Goal: Communication & Community: Share content

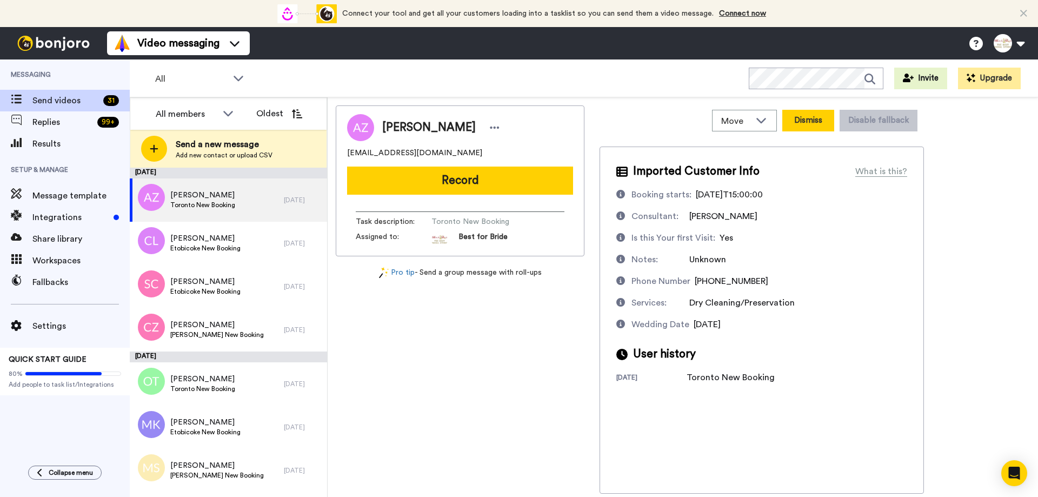
click at [804, 126] on button "Dismiss" at bounding box center [809, 121] width 52 height 22
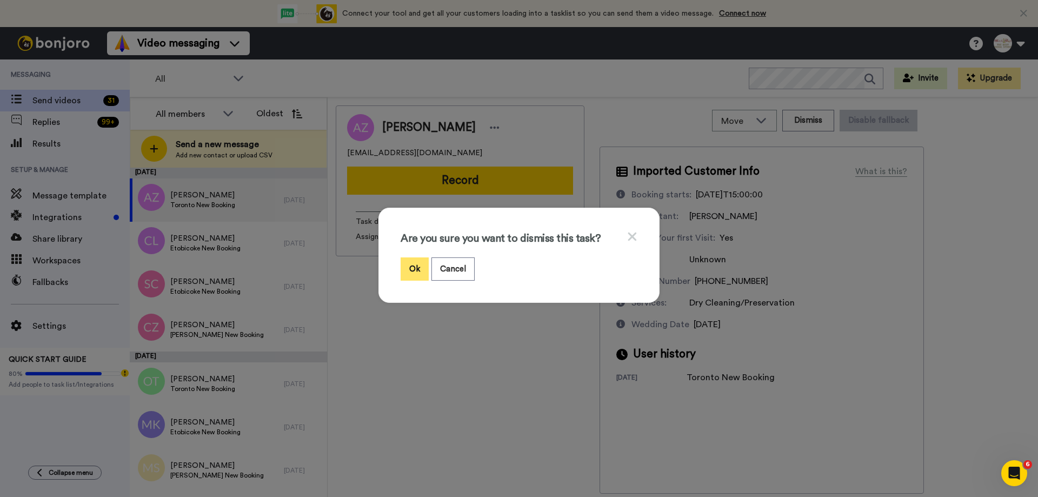
click at [411, 265] on button "Ok" at bounding box center [415, 268] width 28 height 23
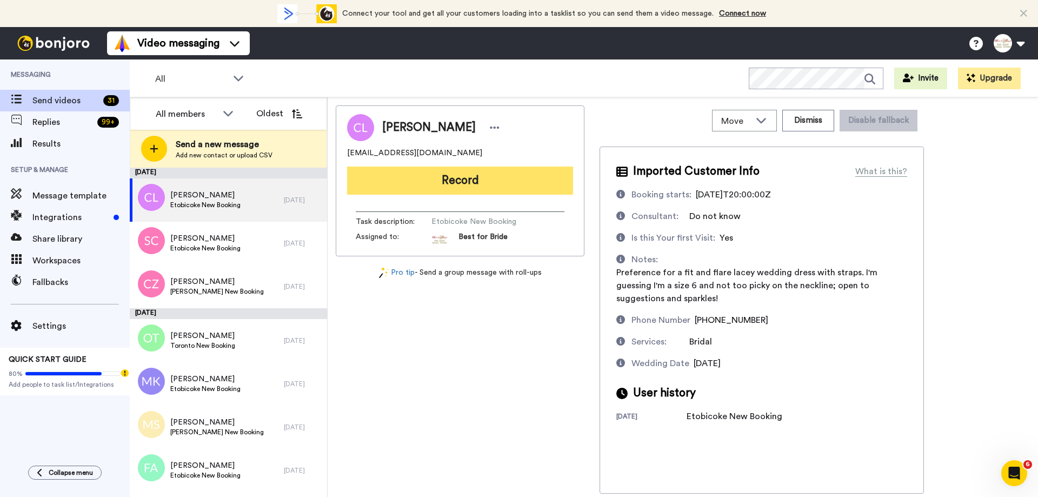
click at [458, 187] on button "Record" at bounding box center [460, 181] width 226 height 28
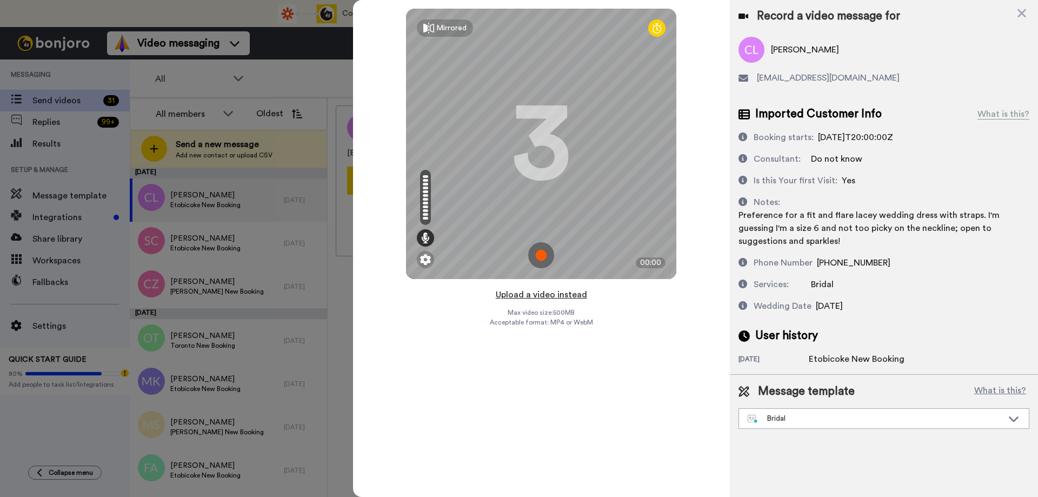
click at [546, 299] on button "Upload a video instead" at bounding box center [542, 295] width 98 height 14
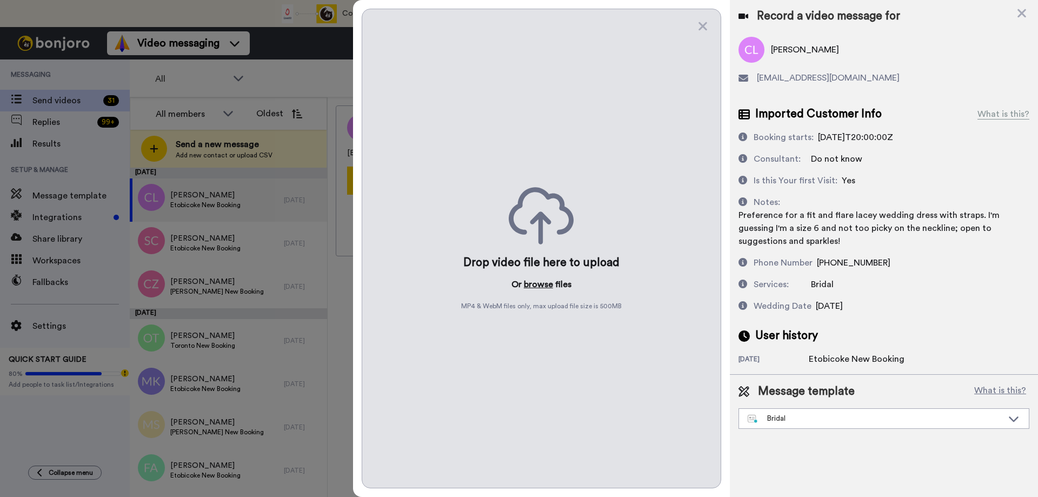
click at [545, 283] on button "browse" at bounding box center [538, 284] width 29 height 13
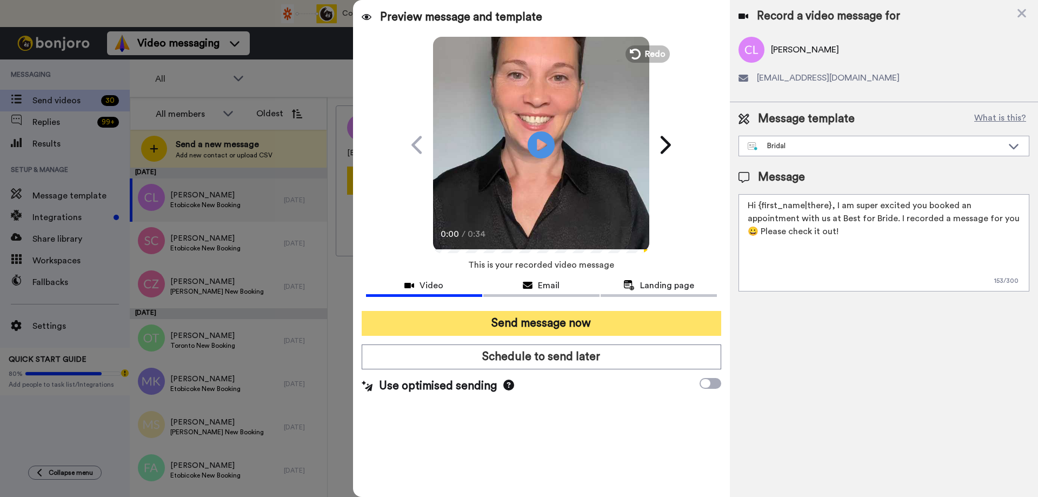
click at [511, 325] on button "Send message now" at bounding box center [542, 323] width 360 height 25
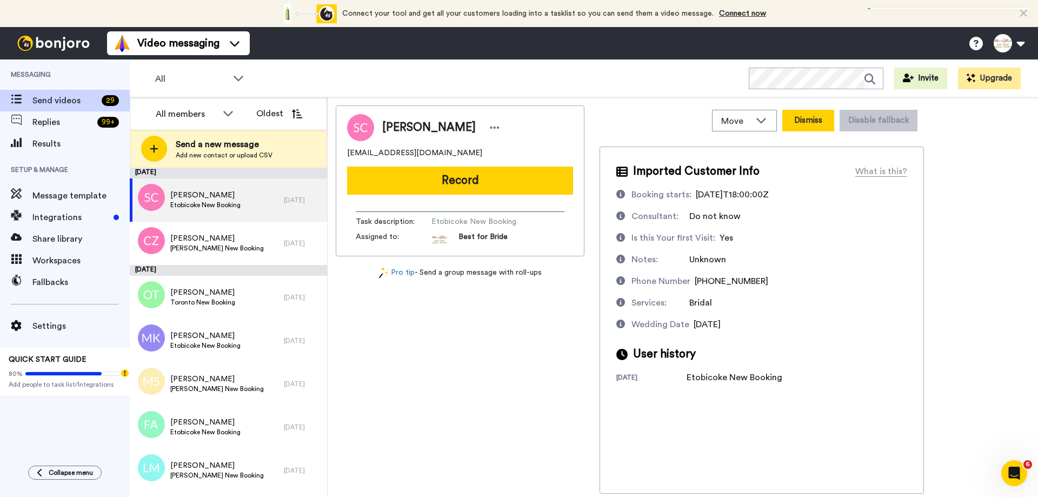
click at [824, 122] on button "Dismiss" at bounding box center [809, 121] width 52 height 22
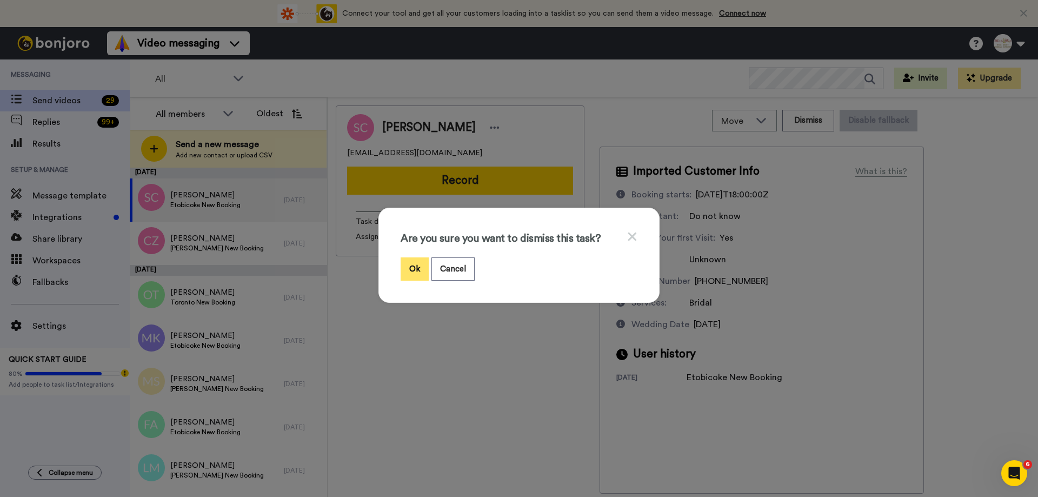
click at [415, 269] on button "Ok" at bounding box center [415, 268] width 28 height 23
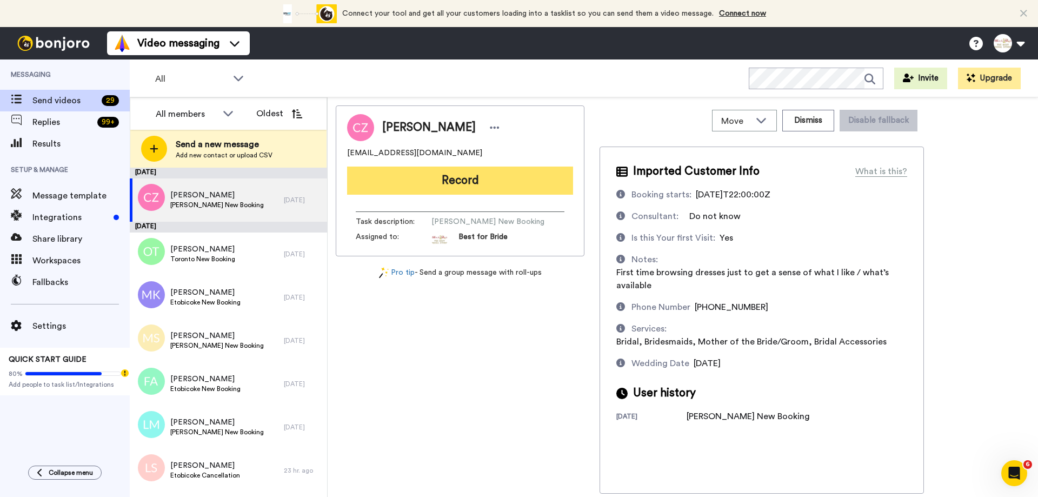
click at [448, 184] on button "Record" at bounding box center [460, 181] width 226 height 28
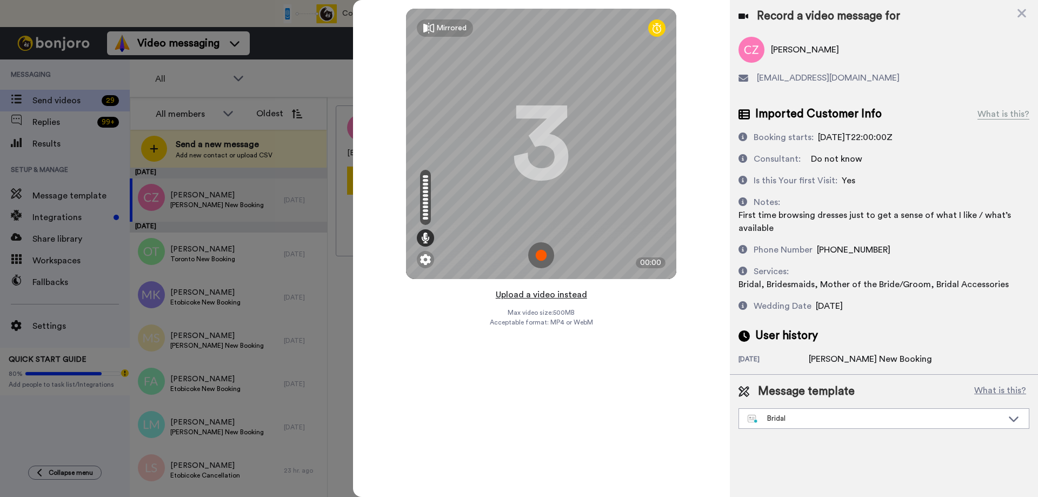
click at [544, 293] on button "Upload a video instead" at bounding box center [542, 295] width 98 height 14
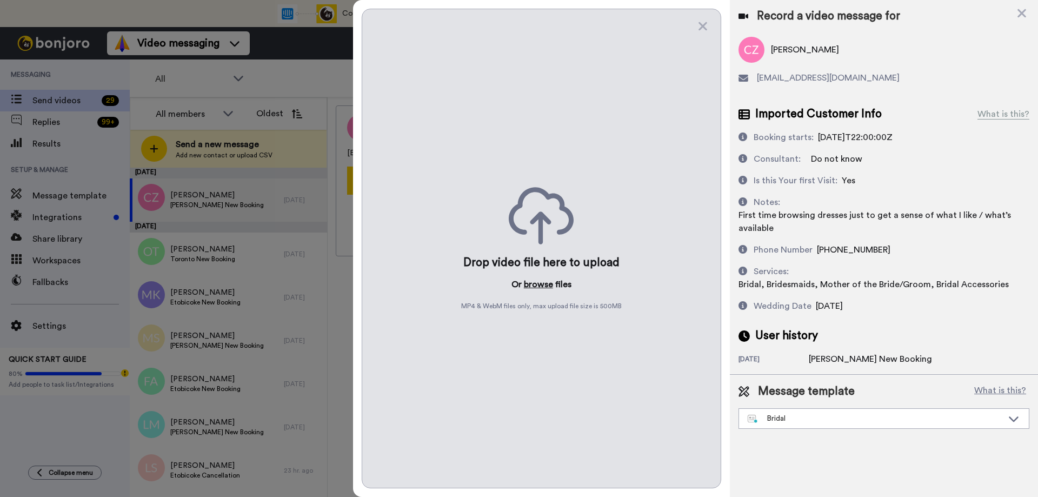
click at [529, 281] on button "browse" at bounding box center [538, 284] width 29 height 13
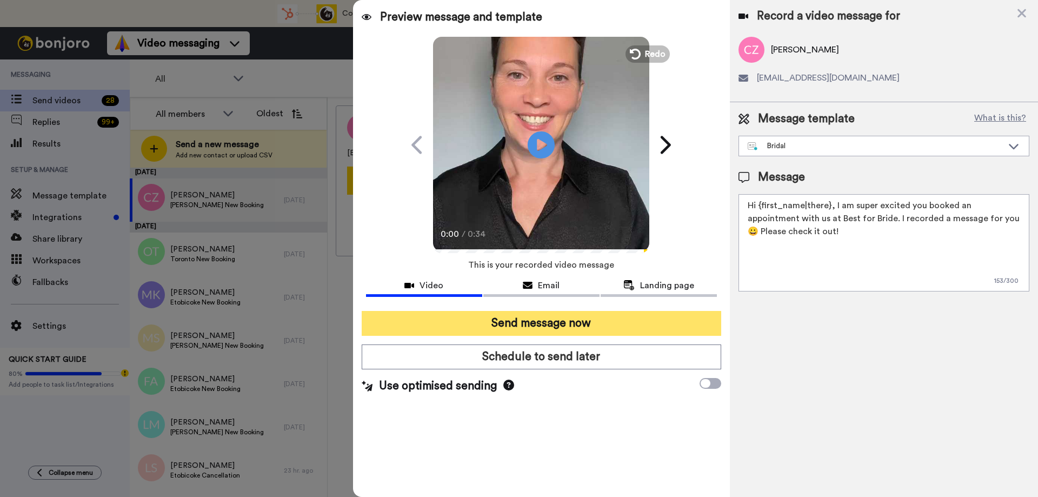
click at [532, 317] on button "Send message now" at bounding box center [542, 323] width 360 height 25
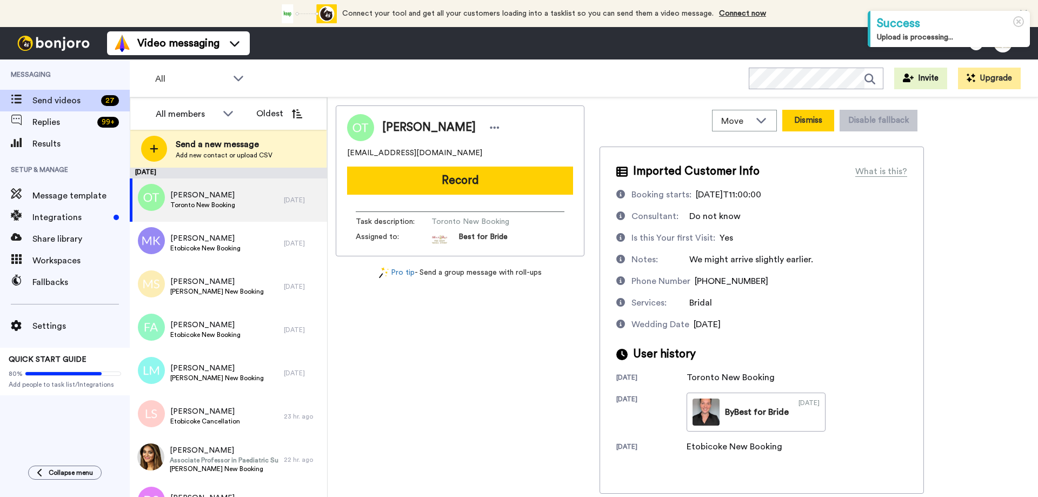
click at [817, 119] on button "Dismiss" at bounding box center [809, 121] width 52 height 22
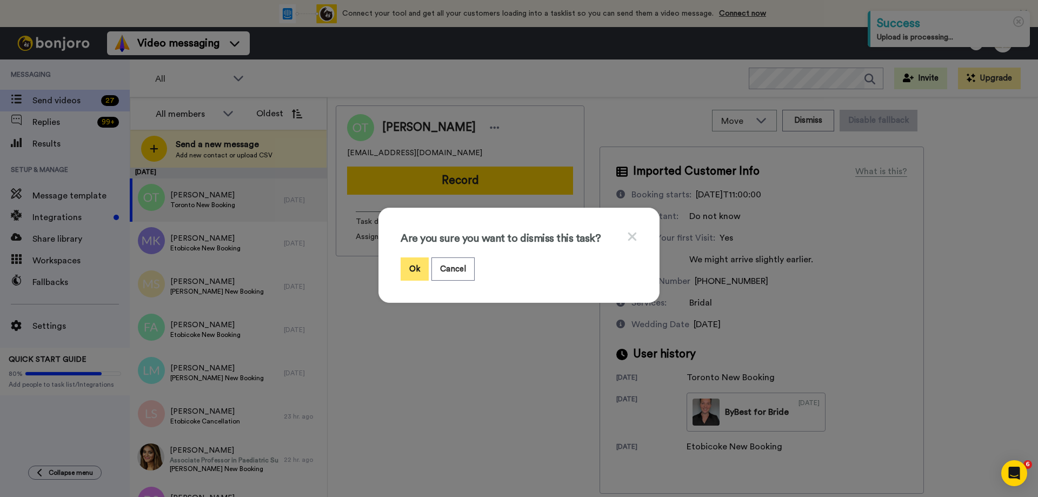
click at [415, 271] on button "Ok" at bounding box center [415, 268] width 28 height 23
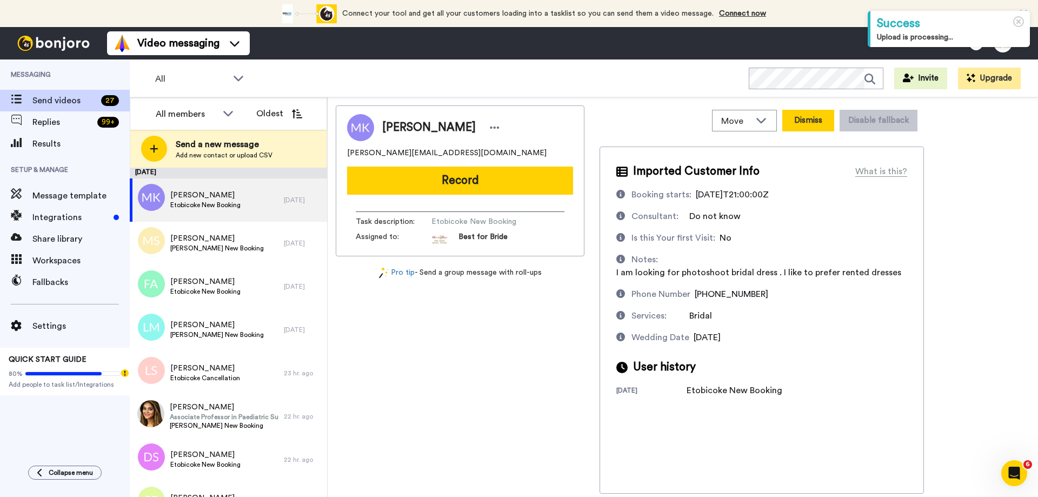
click at [797, 116] on button "Dismiss" at bounding box center [809, 121] width 52 height 22
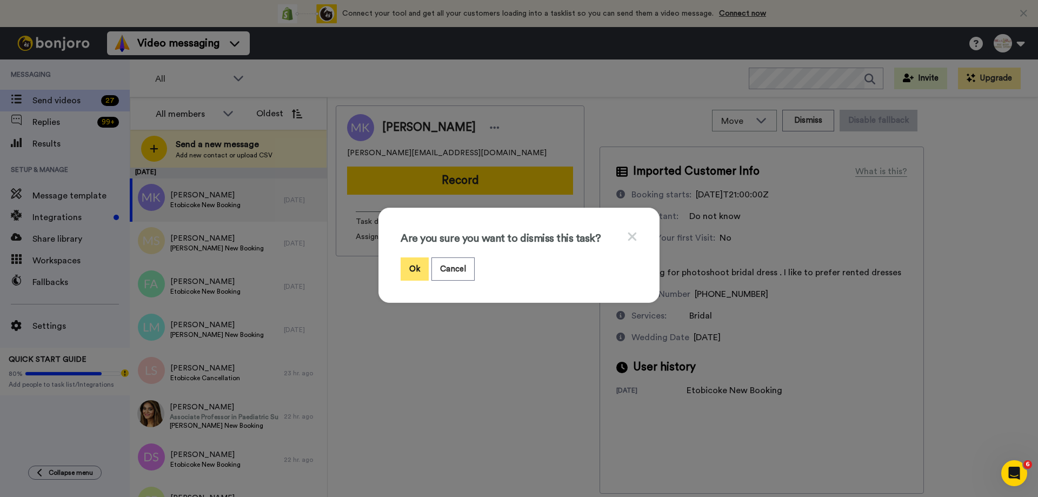
click at [409, 273] on button "Ok" at bounding box center [415, 268] width 28 height 23
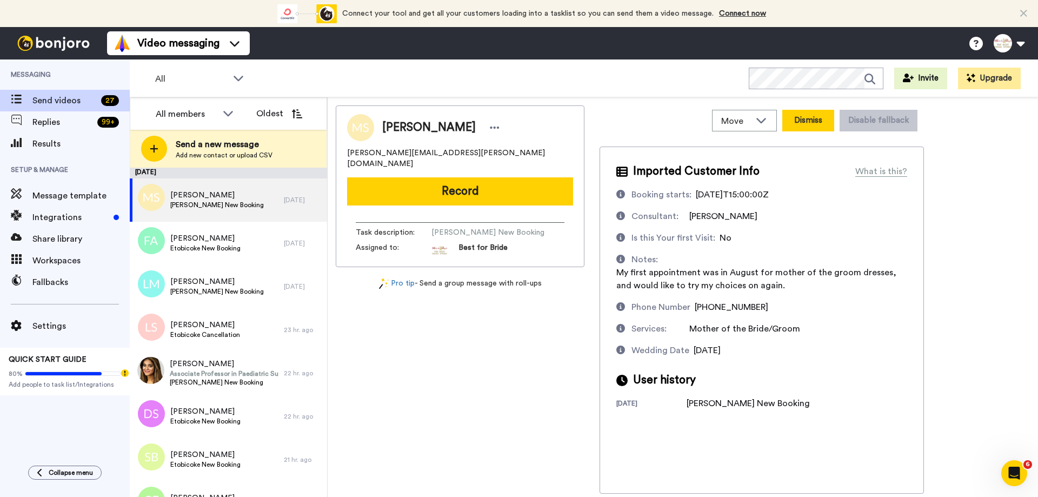
click at [807, 124] on button "Dismiss" at bounding box center [809, 121] width 52 height 22
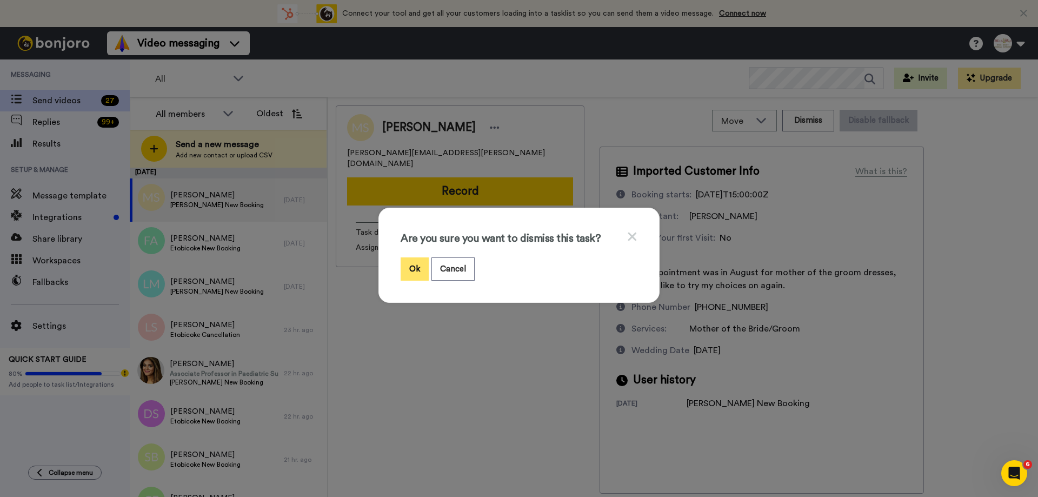
click at [414, 271] on button "Ok" at bounding box center [415, 268] width 28 height 23
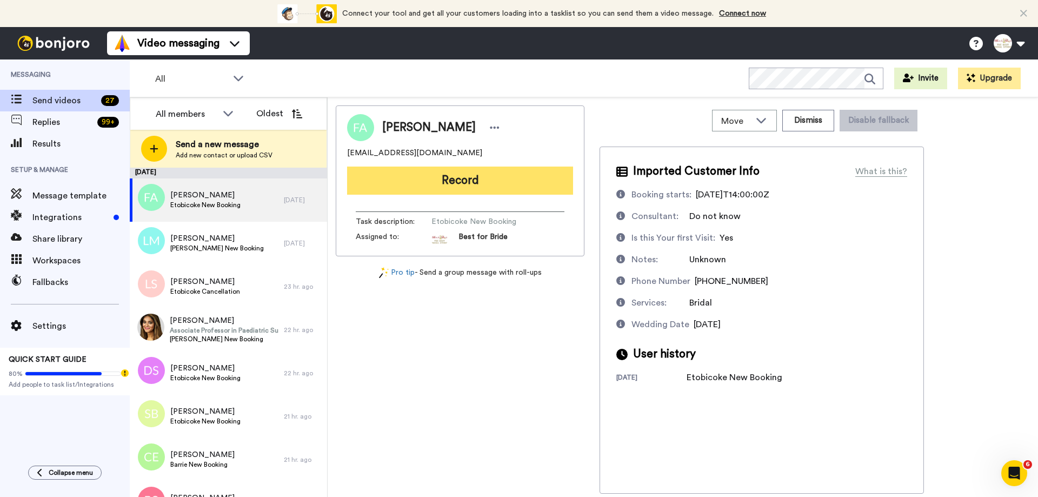
click at [508, 184] on button "Record" at bounding box center [460, 181] width 226 height 28
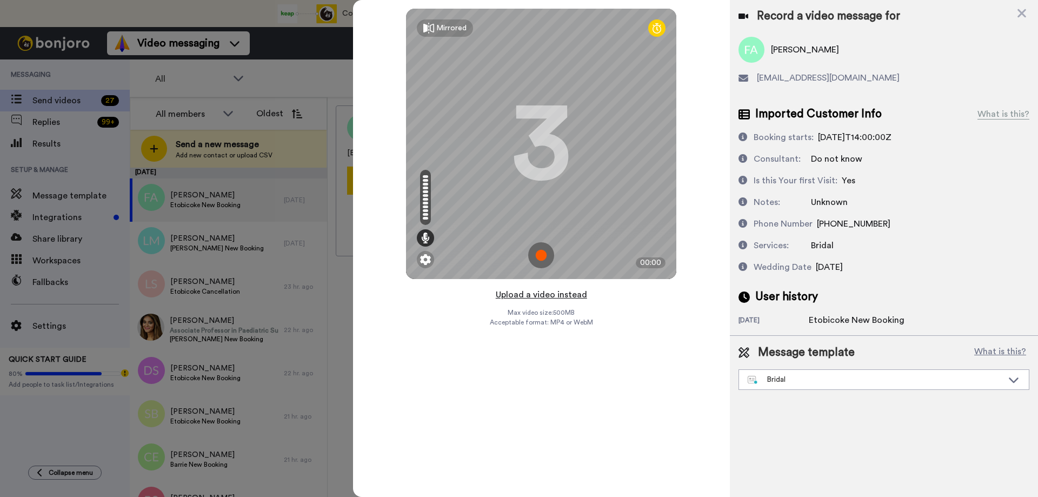
click at [543, 299] on button "Upload a video instead" at bounding box center [542, 295] width 98 height 14
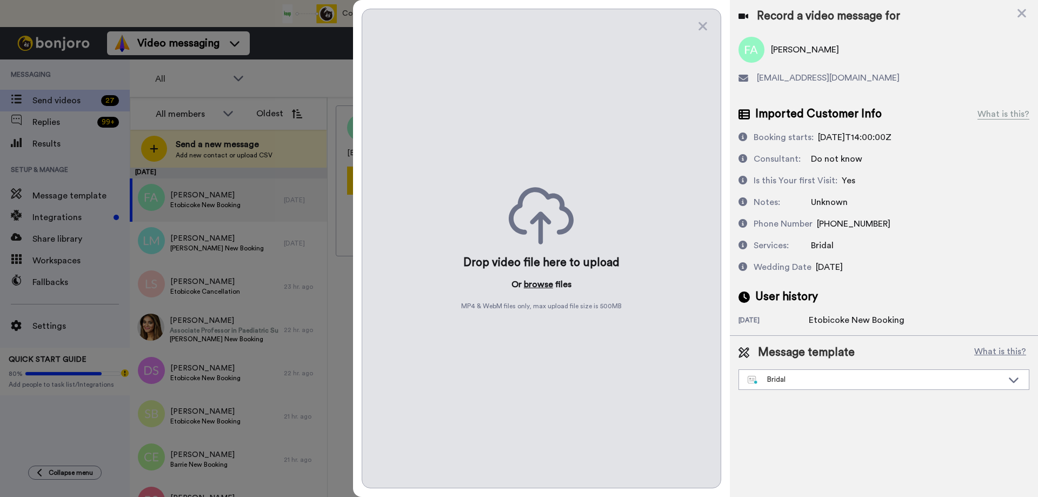
click at [540, 288] on button "browse" at bounding box center [538, 284] width 29 height 13
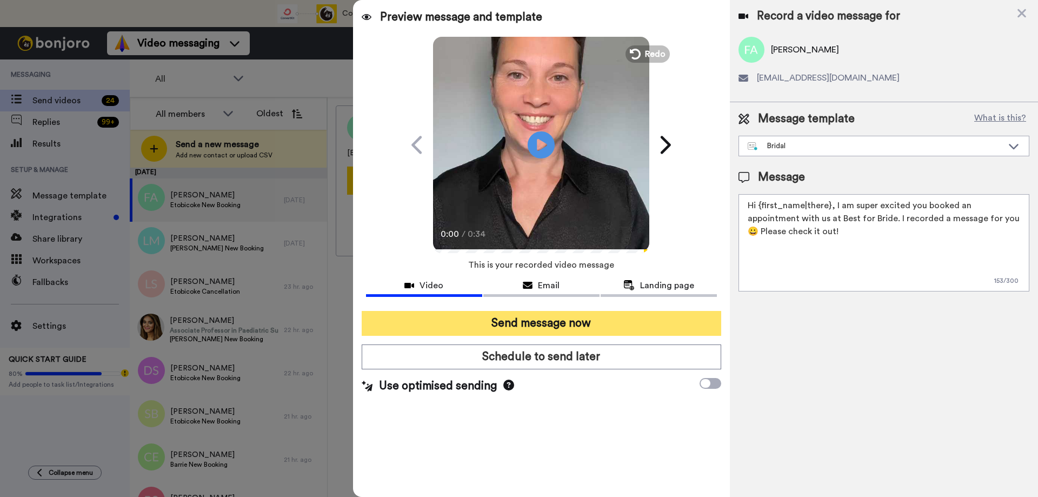
click at [559, 322] on button "Send message now" at bounding box center [542, 323] width 360 height 25
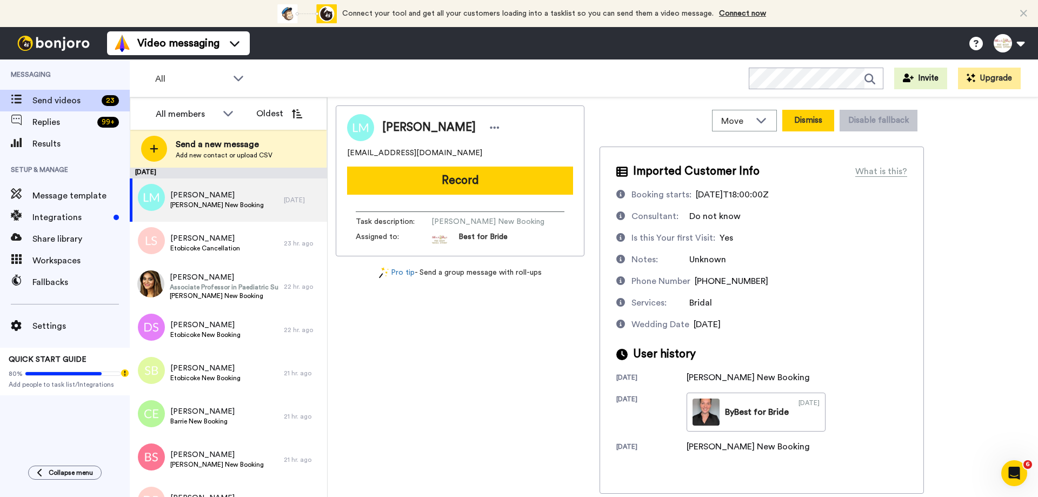
click at [802, 124] on button "Dismiss" at bounding box center [809, 121] width 52 height 22
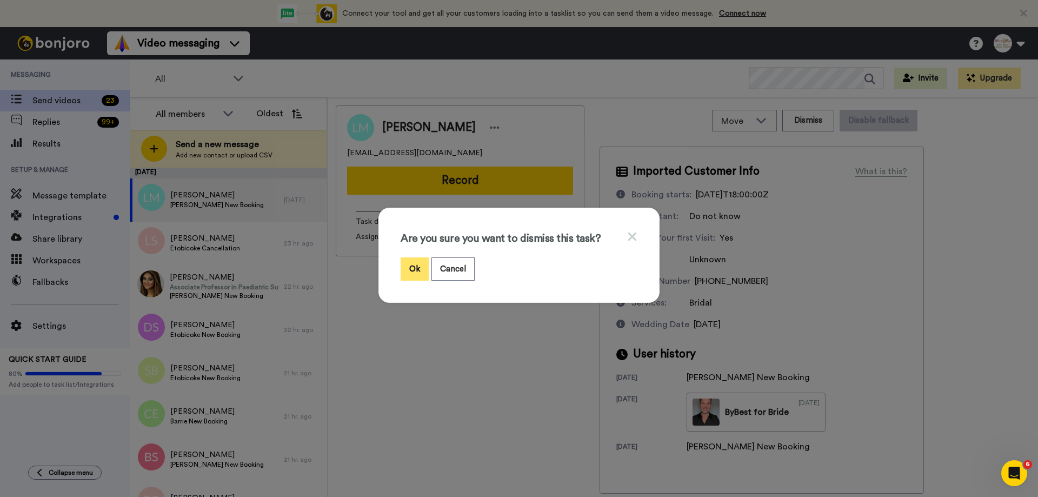
click at [407, 272] on button "Ok" at bounding box center [415, 268] width 28 height 23
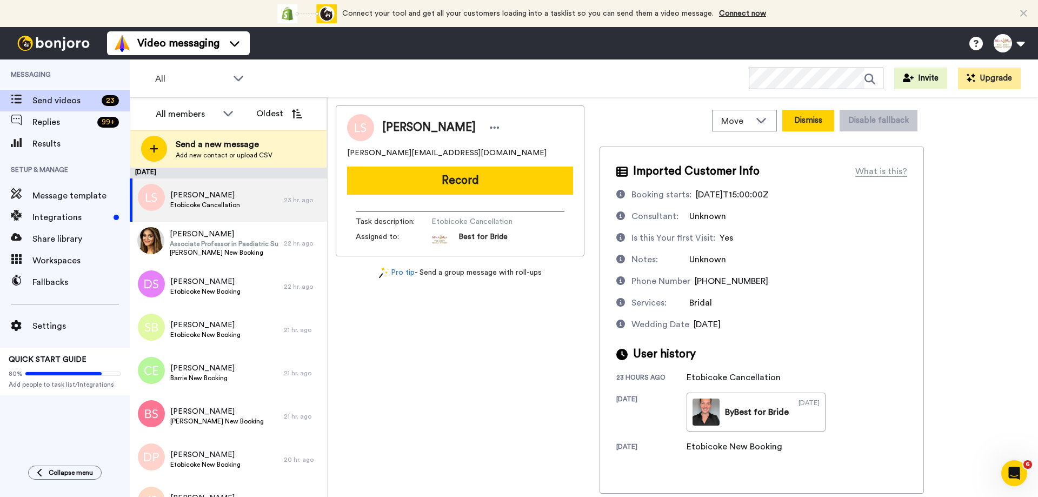
click at [812, 124] on button "Dismiss" at bounding box center [809, 121] width 52 height 22
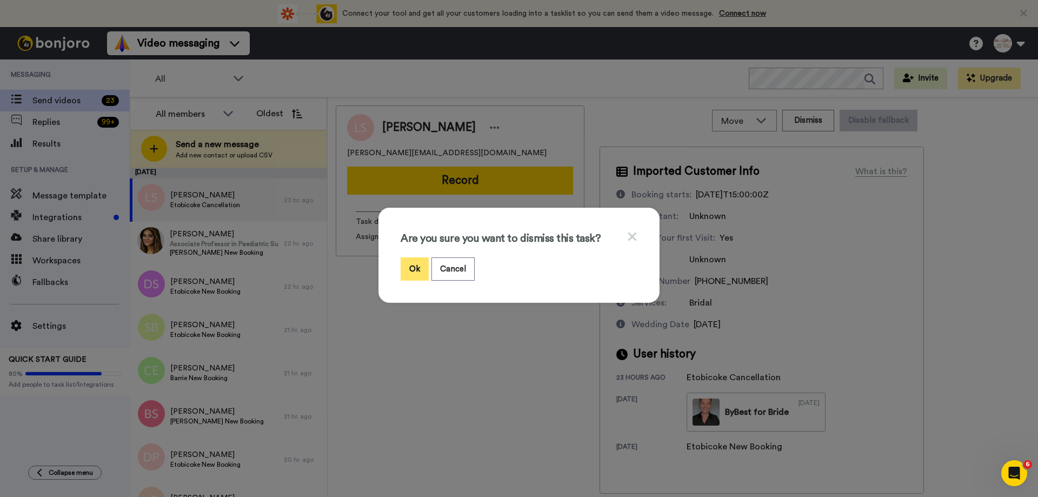
click at [409, 267] on button "Ok" at bounding box center [415, 268] width 28 height 23
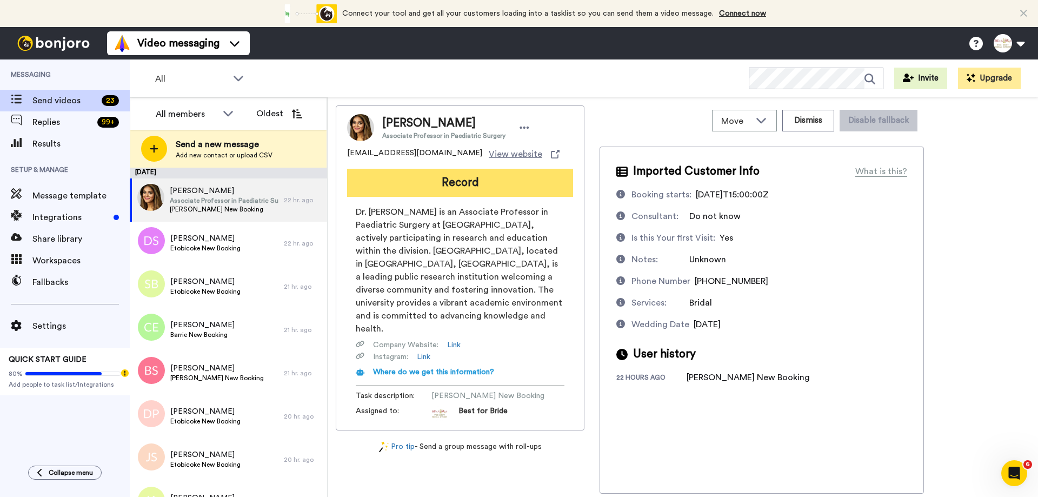
click at [468, 191] on button "Record" at bounding box center [460, 183] width 226 height 28
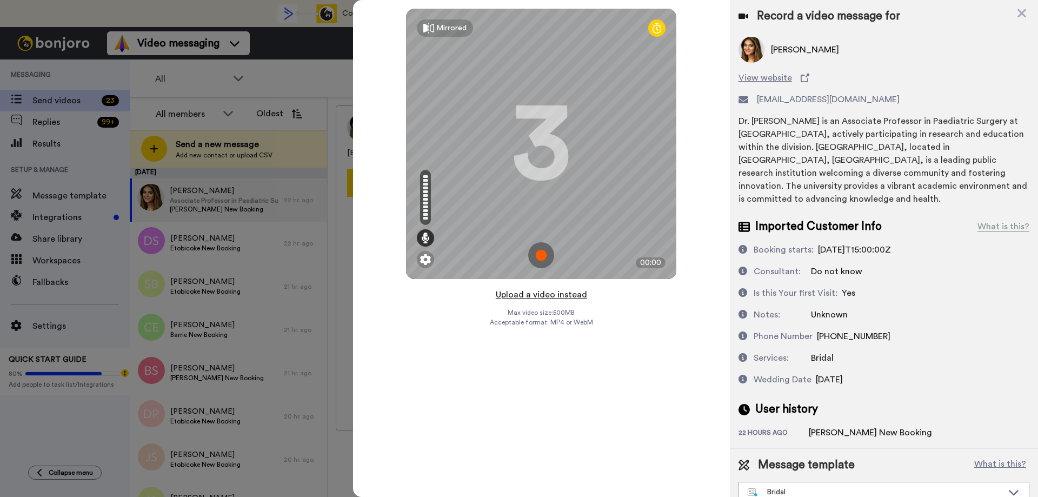
click at [540, 294] on button "Upload a video instead" at bounding box center [542, 295] width 98 height 14
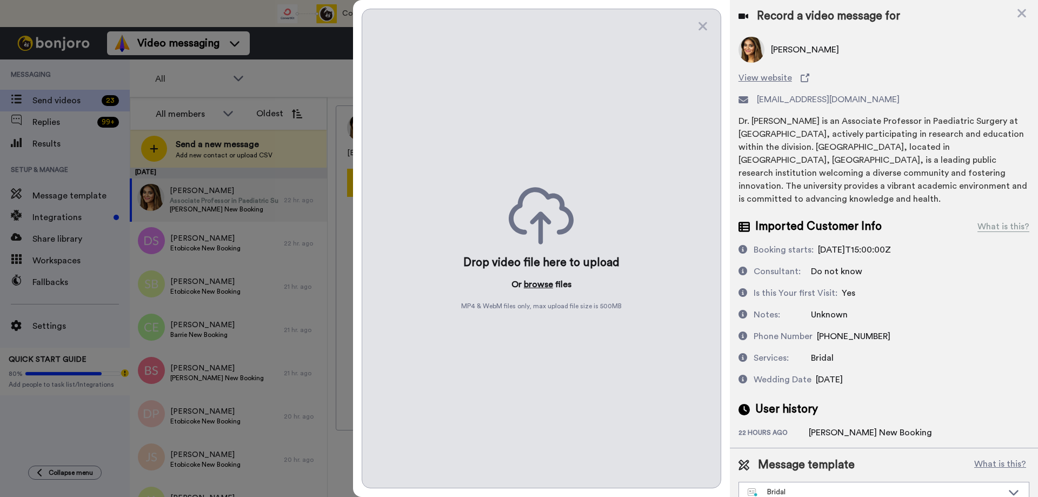
click at [533, 288] on button "browse" at bounding box center [538, 284] width 29 height 13
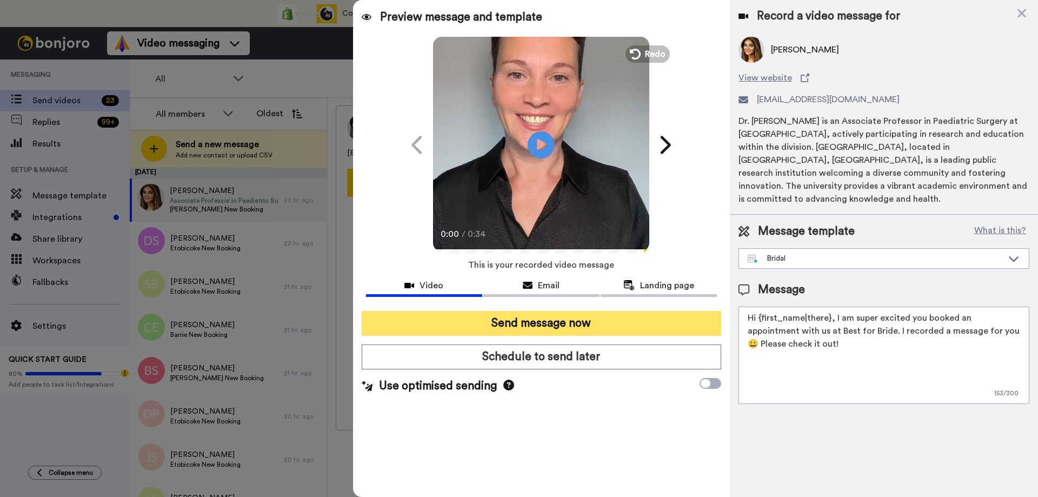
click at [520, 321] on button "Send message now" at bounding box center [542, 323] width 360 height 25
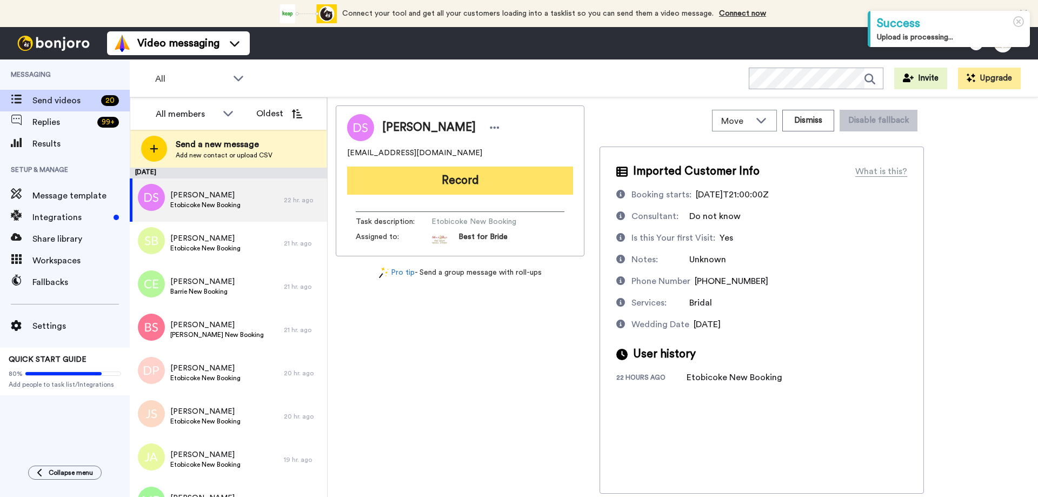
click at [479, 189] on button "Record" at bounding box center [460, 181] width 226 height 28
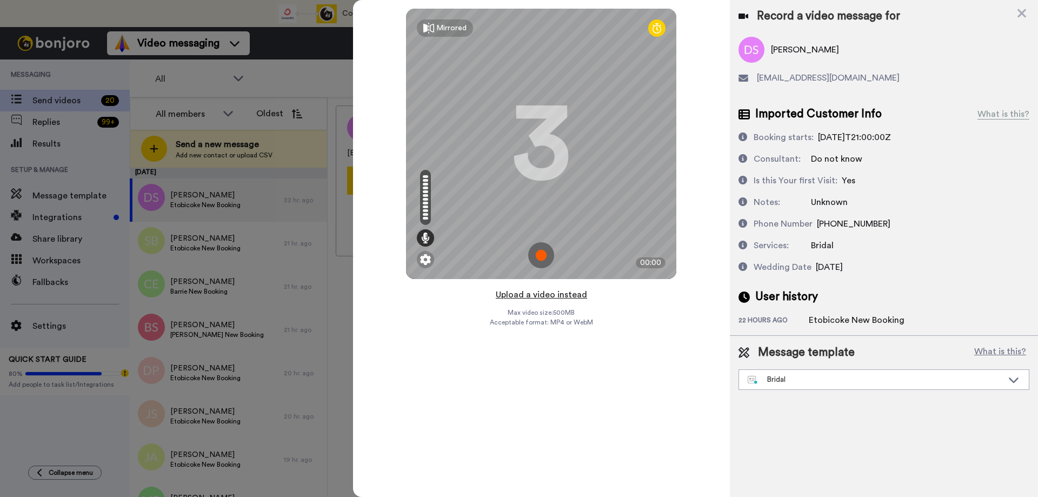
click at [538, 296] on button "Upload a video instead" at bounding box center [542, 295] width 98 height 14
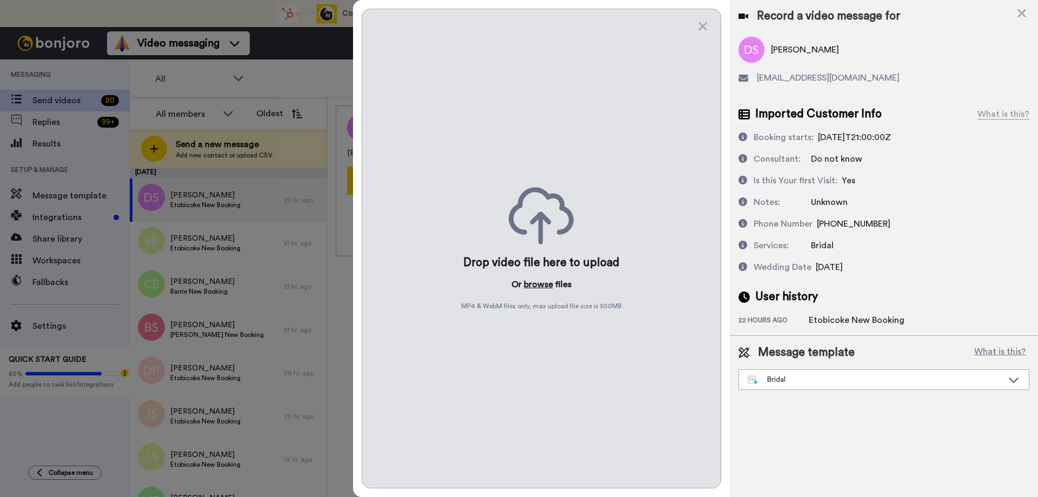
click at [540, 287] on button "browse" at bounding box center [538, 284] width 29 height 13
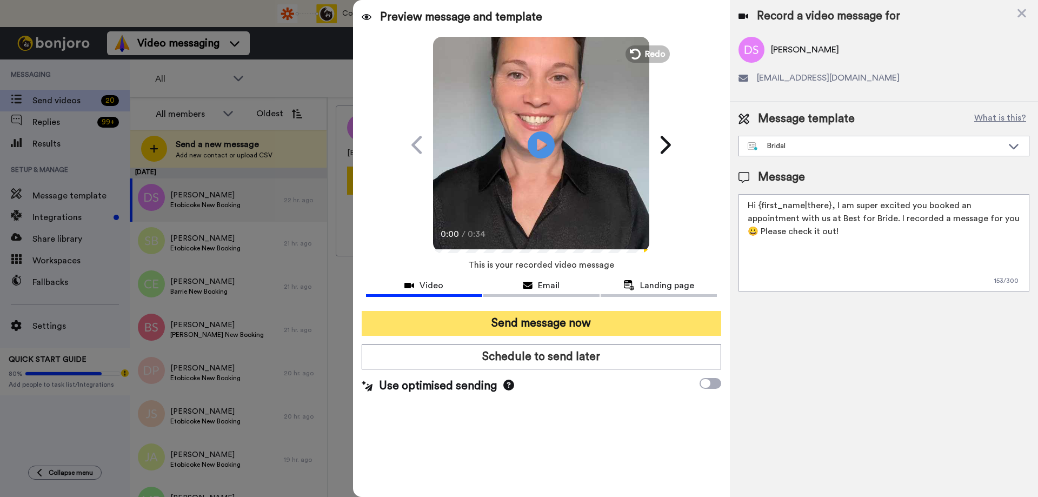
click at [515, 319] on button "Send message now" at bounding box center [542, 323] width 360 height 25
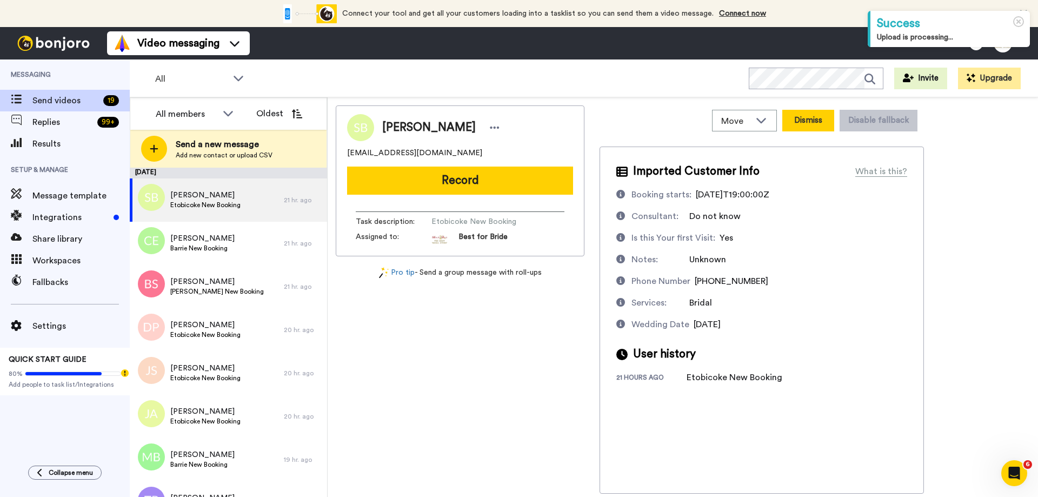
click at [795, 118] on button "Dismiss" at bounding box center [809, 121] width 52 height 22
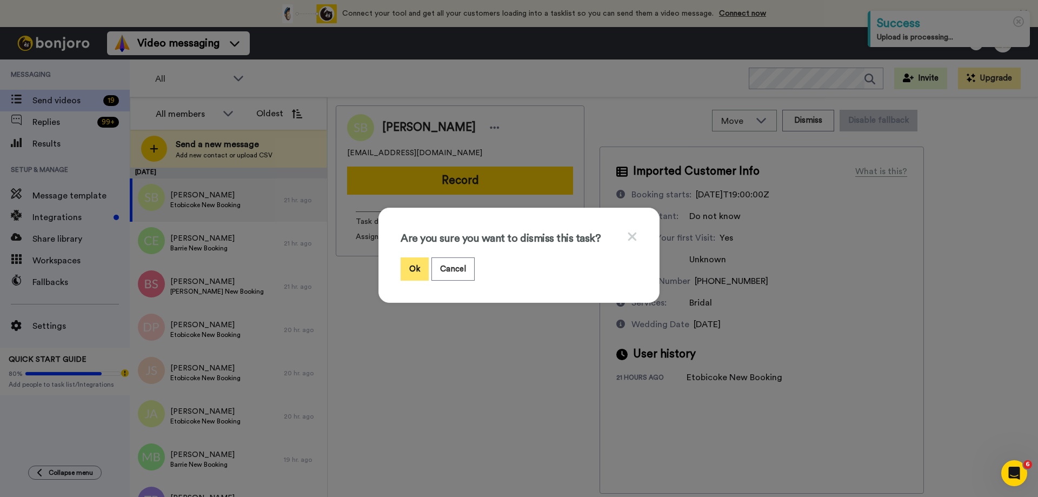
click at [410, 269] on button "Ok" at bounding box center [415, 268] width 28 height 23
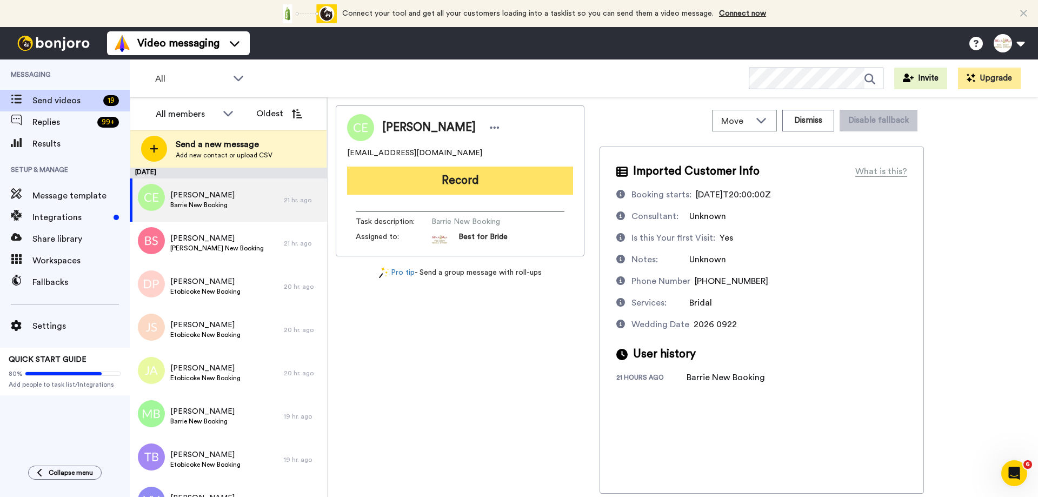
click at [492, 190] on button "Record" at bounding box center [460, 181] width 226 height 28
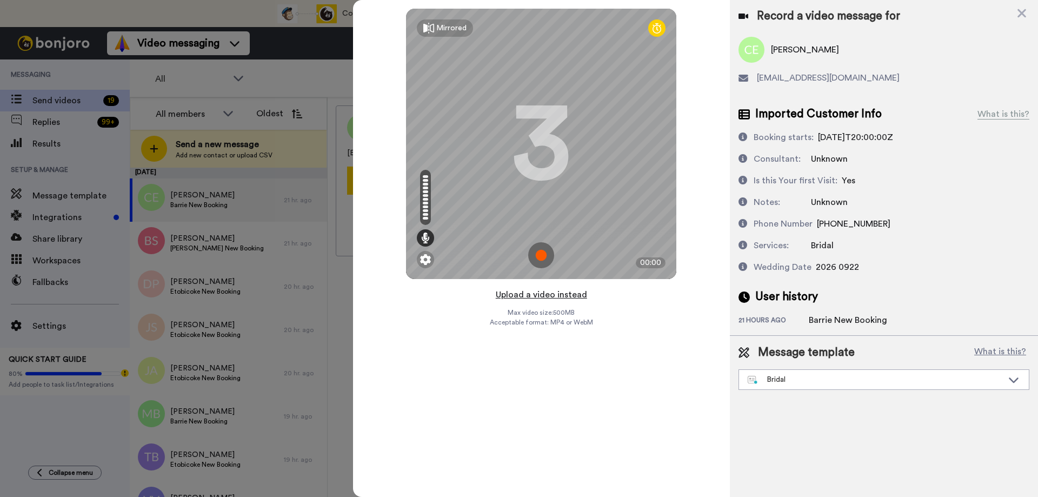
click at [534, 294] on button "Upload a video instead" at bounding box center [542, 295] width 98 height 14
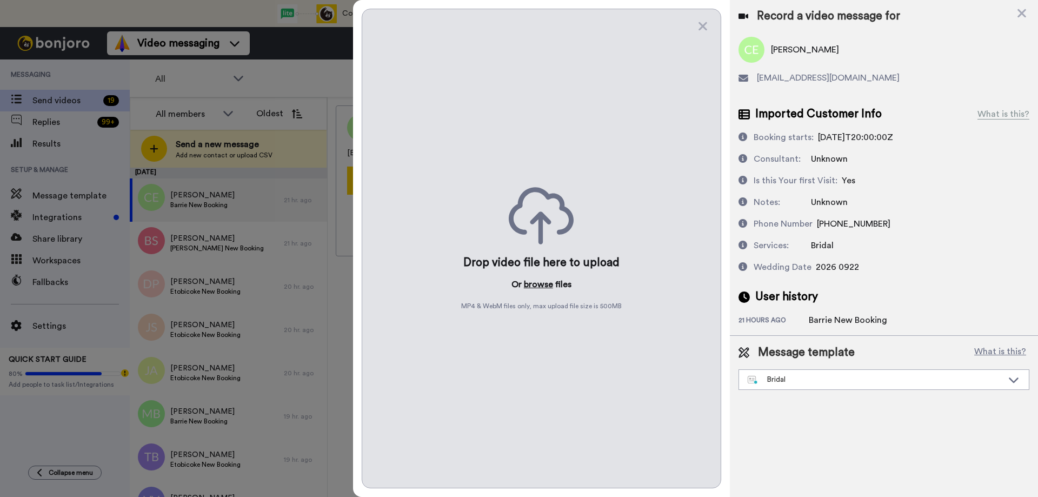
click at [540, 286] on button "browse" at bounding box center [538, 284] width 29 height 13
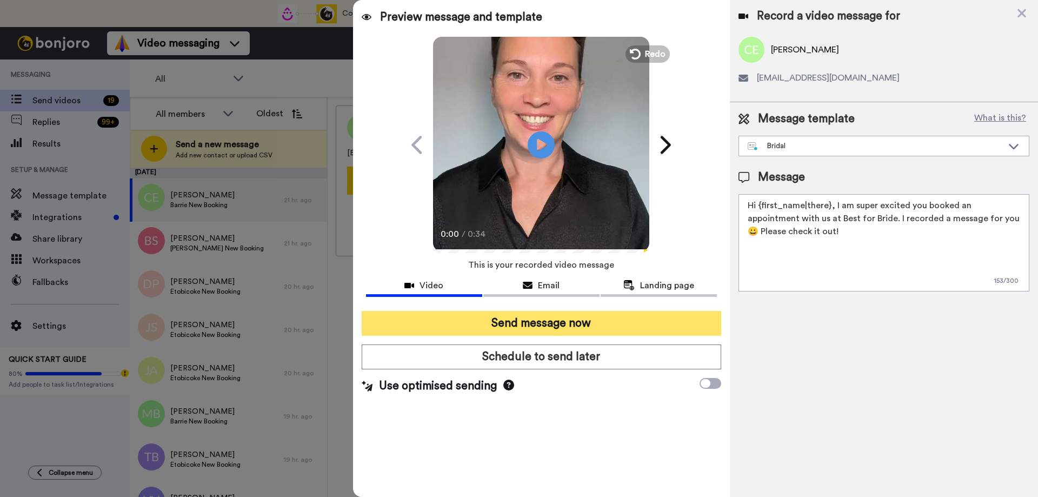
click at [522, 326] on button "Send message now" at bounding box center [542, 323] width 360 height 25
